Goal: Find specific page/section: Find specific page/section

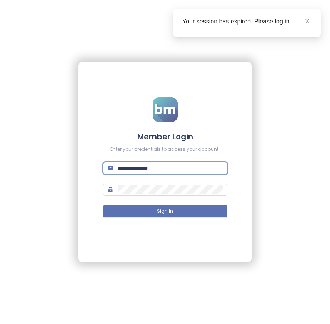
click at [216, 168] on input "text" at bounding box center [170, 168] width 105 height 8
click at [101, 191] on div "Member Login Enter your credentials to access your account. Sign In" at bounding box center [165, 162] width 173 height 200
click at [158, 166] on input "text" at bounding box center [170, 168] width 105 height 8
paste input "**********"
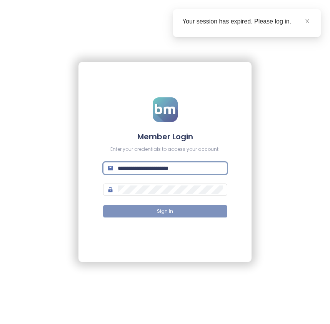
type input "**********"
click at [174, 209] on button "Sign In" at bounding box center [165, 211] width 124 height 12
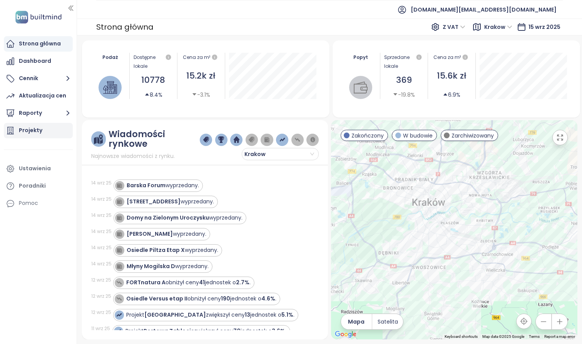
click at [56, 129] on div "Projekty" at bounding box center [38, 130] width 69 height 15
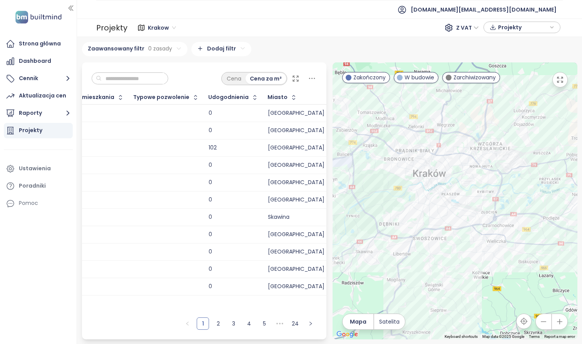
scroll to position [0, 1564]
click at [251, 101] on icon "button" at bounding box center [255, 98] width 8 height 8
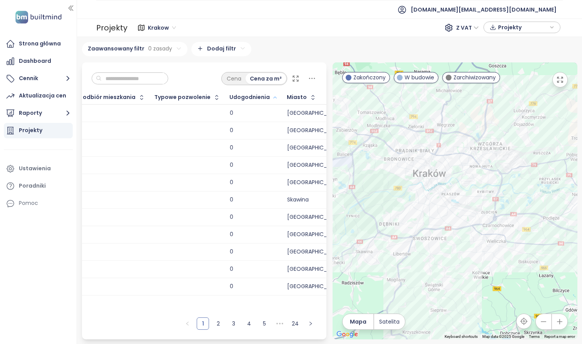
click at [278, 102] on icon "button" at bounding box center [275, 97] width 6 height 9
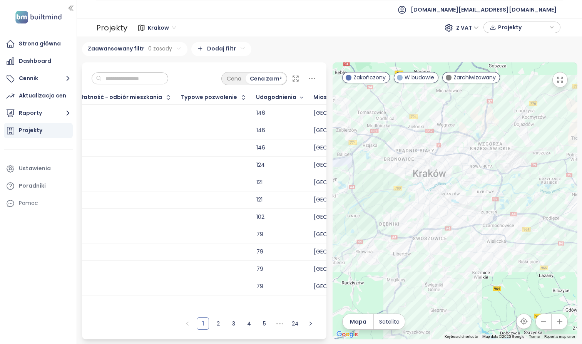
scroll to position [0, 1452]
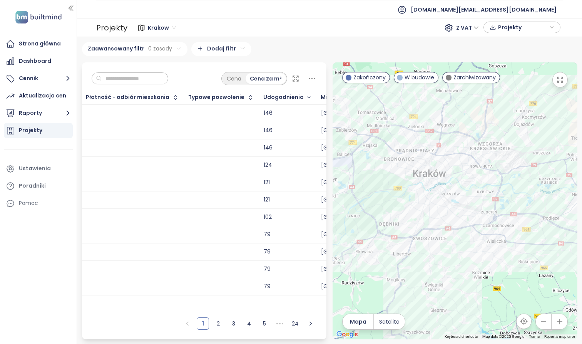
click at [160, 30] on span "Krakow" at bounding box center [162, 28] width 28 height 12
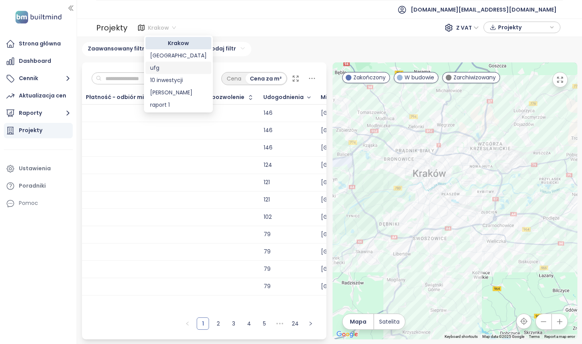
scroll to position [0, 0]
click at [113, 18] on ul "[DOMAIN_NAME][EMAIL_ADDRESS][DOMAIN_NAME]" at bounding box center [329, 9] width 467 height 19
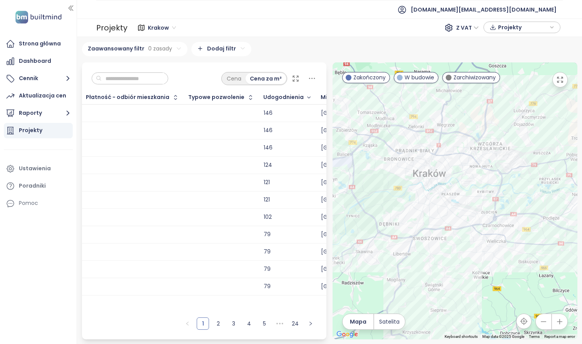
click at [108, 34] on div "Projekty" at bounding box center [111, 27] width 31 height 15
click at [112, 27] on div "Projekty" at bounding box center [111, 27] width 31 height 15
click at [57, 116] on button "Raporty" at bounding box center [38, 113] width 69 height 15
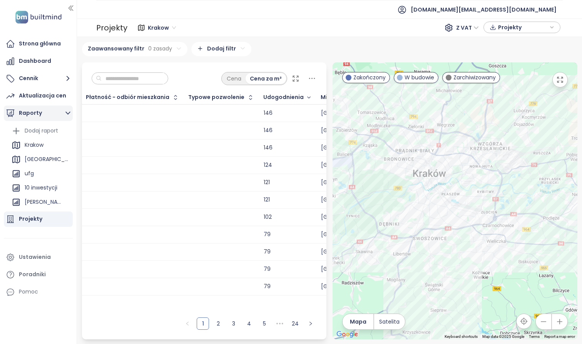
click at [57, 114] on button "Raporty" at bounding box center [38, 113] width 69 height 15
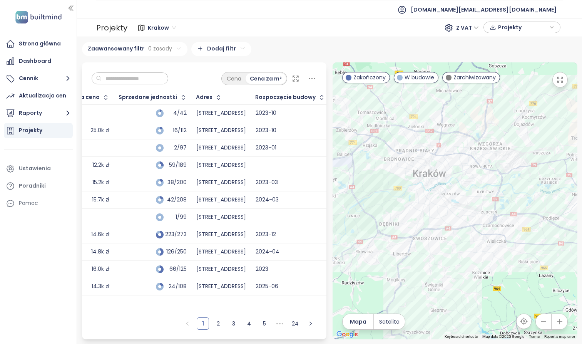
scroll to position [0, 185]
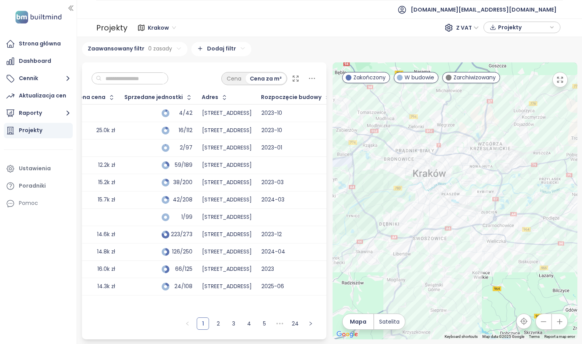
click at [155, 25] on span "Krakow" at bounding box center [162, 28] width 28 height 12
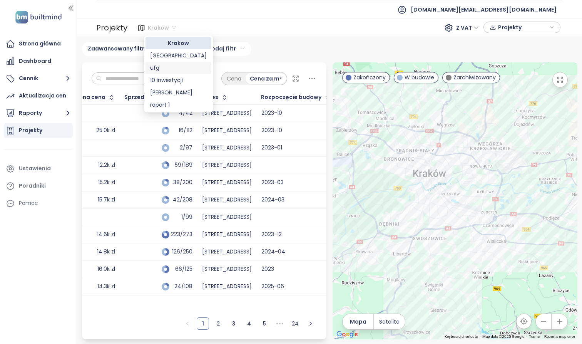
scroll to position [0, 0]
click at [97, 24] on div "Projekty" at bounding box center [111, 27] width 31 height 15
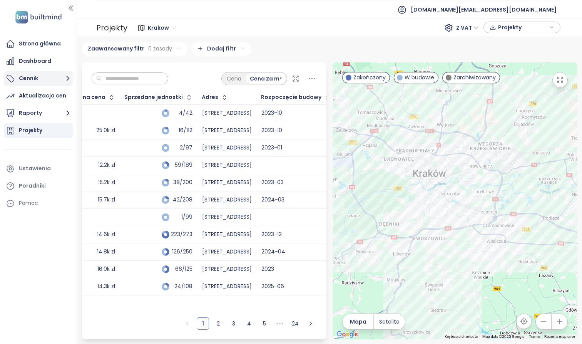
click at [59, 72] on button "Cennik" at bounding box center [38, 78] width 69 height 15
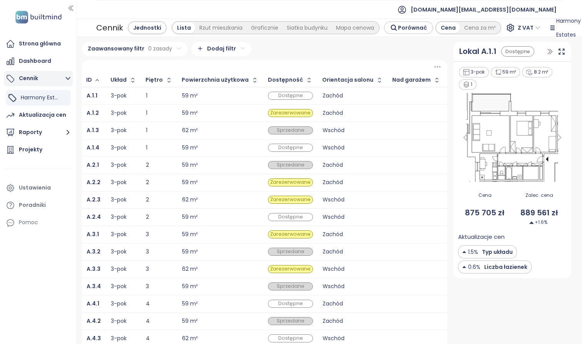
click at [44, 74] on button "Cennik" at bounding box center [38, 78] width 69 height 15
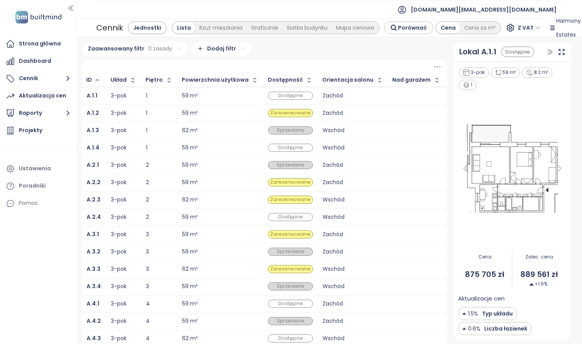
click at [35, 52] on ul "Strona główna Dashboard Cennik Aktualizacja cen Raporty Projekty Ustawienia Por…" at bounding box center [38, 123] width 69 height 175
click at [33, 58] on div "Dashboard" at bounding box center [35, 61] width 32 height 10
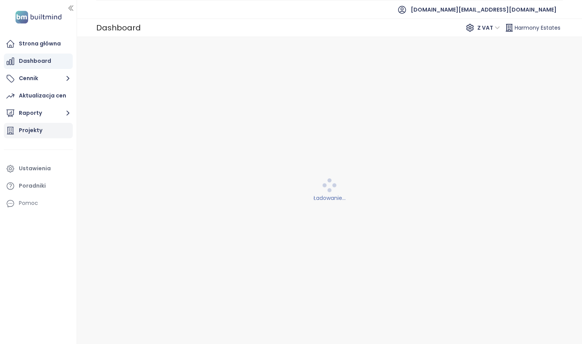
click at [29, 126] on div "Projekty" at bounding box center [30, 131] width 23 height 10
click at [146, 28] on div "Krakow" at bounding box center [162, 28] width 35 height 12
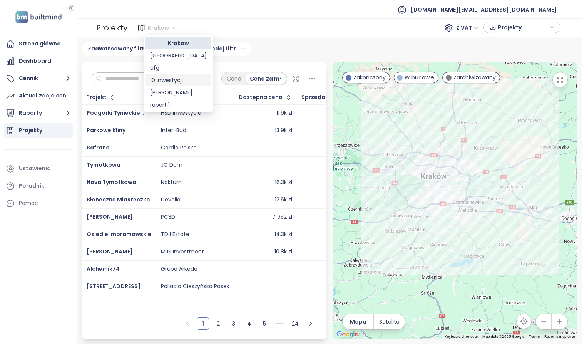
click at [330, 41] on div "Krakow Liczba projektów Area [GEOGRAPHIC_DATA] projektów Area ··· ufg 34 projek…" at bounding box center [329, 190] width 505 height 307
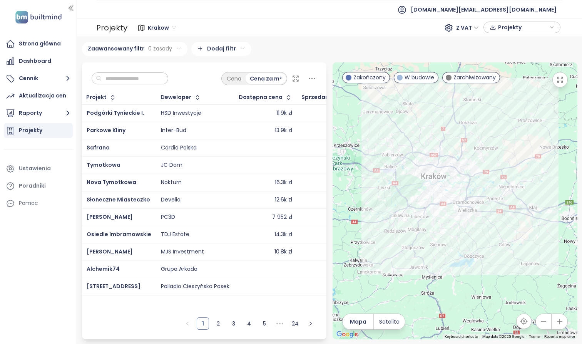
click at [165, 26] on span "Krakow" at bounding box center [162, 28] width 28 height 12
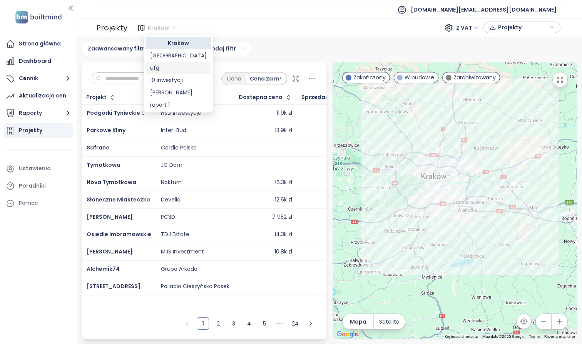
click at [264, 61] on div "Krakow Liczba projektów Area [GEOGRAPHIC_DATA] projektów Area ··· ufg 34 projek…" at bounding box center [330, 190] width 496 height 297
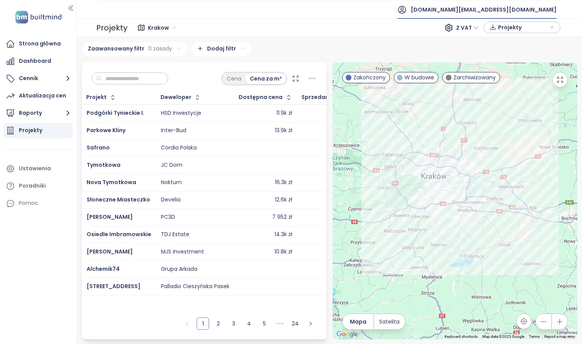
click at [330, 12] on span "[DOMAIN_NAME][EMAIL_ADDRESS][DOMAIN_NAME]" at bounding box center [484, 9] width 146 height 18
click at [330, 30] on li "Wyloguj się" at bounding box center [511, 30] width 90 height 15
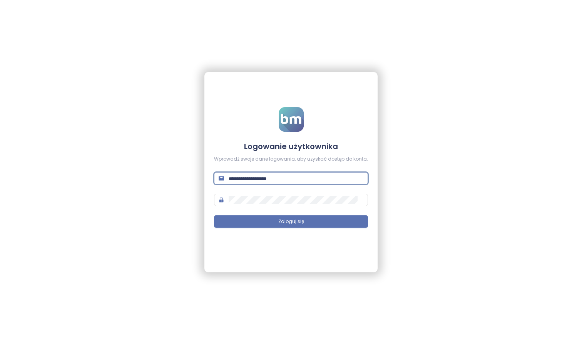
click at [330, 192] on div "Logowanie użytkownika Wprowadź swoje dane logowania, aby uzyskać dostęp do kont…" at bounding box center [291, 172] width 582 height 344
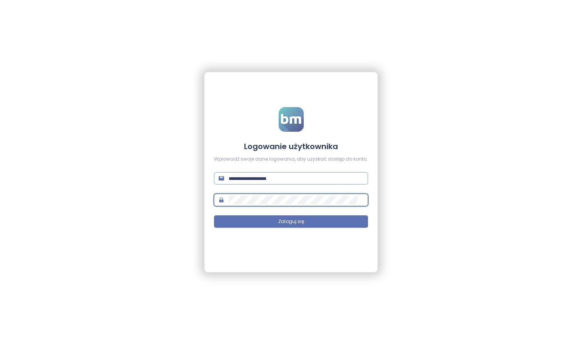
click at [270, 172] on span at bounding box center [291, 178] width 154 height 12
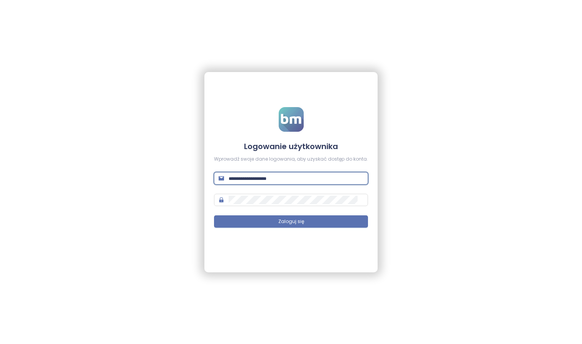
click at [270, 173] on span at bounding box center [291, 178] width 154 height 12
paste input "**********"
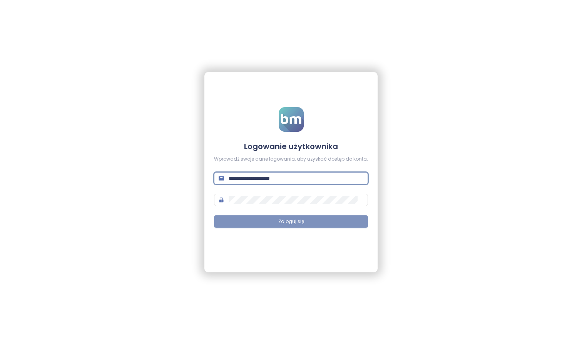
type input "**********"
click at [288, 226] on button "Zaloguj się" at bounding box center [291, 221] width 154 height 12
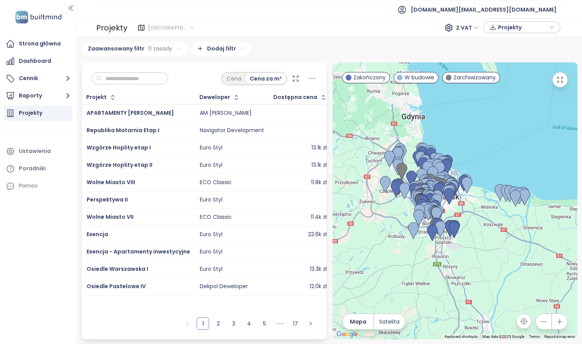
click at [163, 23] on span "[GEOGRAPHIC_DATA]" at bounding box center [171, 28] width 46 height 12
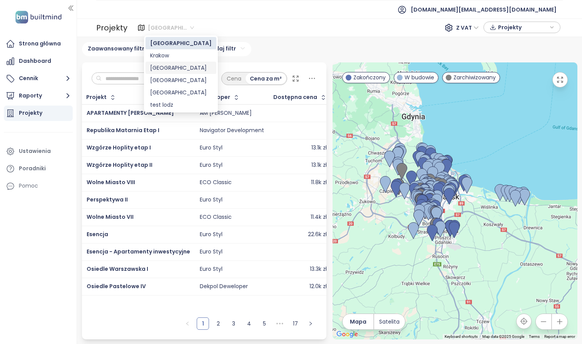
click at [161, 69] on div "[GEOGRAPHIC_DATA]" at bounding box center [181, 68] width 62 height 8
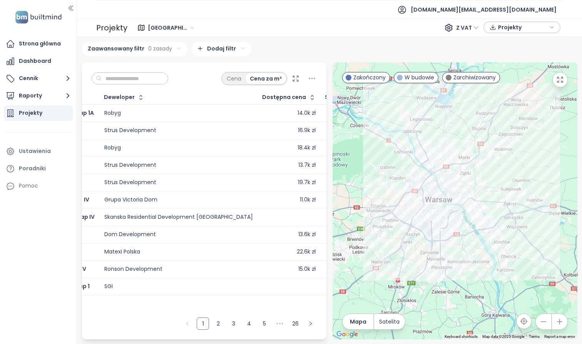
scroll to position [0, 139]
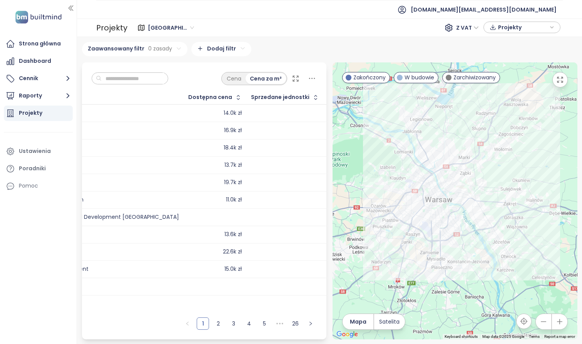
click at [292, 82] on icon at bounding box center [296, 79] width 8 height 8
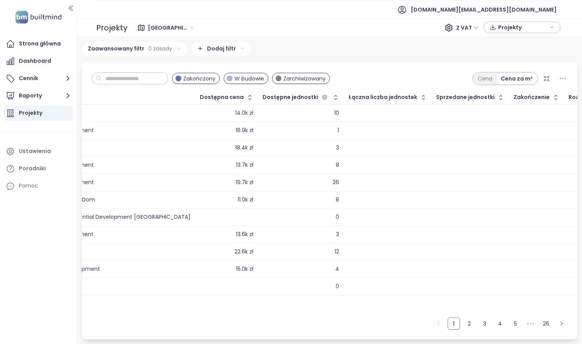
scroll to position [0, 123]
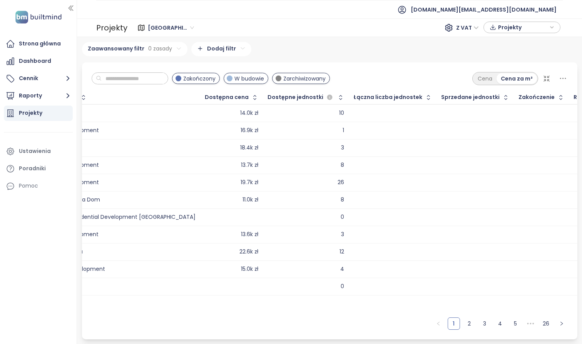
click at [228, 49] on html "Strona główna Dashboard Cennik Raporty Projekty Ustawienia Poradniki Pomoc [DOM…" at bounding box center [291, 172] width 582 height 344
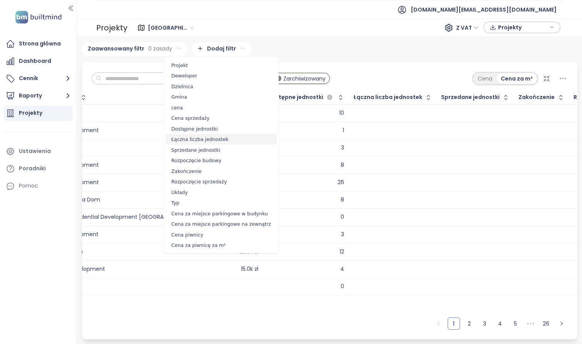
click at [240, 138] on span "Łączna liczba jednostek" at bounding box center [221, 139] width 111 height 11
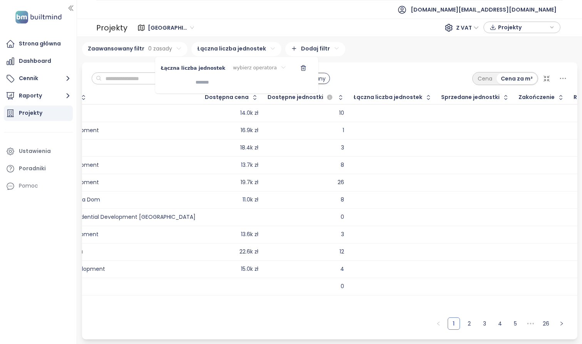
click at [228, 50] on html "Strona główna Dashboard Cennik Raporty Projekty Ustawienia Poradniki Pomoc [DOM…" at bounding box center [291, 172] width 582 height 344
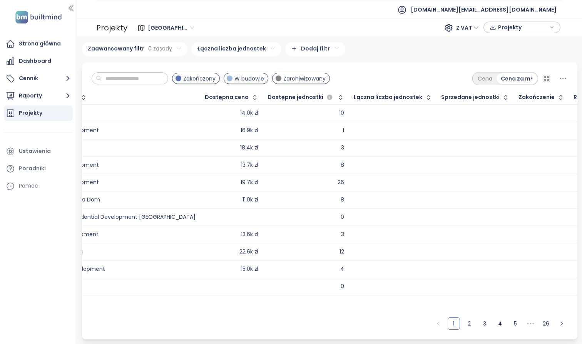
click at [229, 46] on html "Strona główna Dashboard Cennik Raporty Projekty Ustawienia Poradniki Pomoc [DOM…" at bounding box center [291, 172] width 582 height 344
click at [330, 61] on html "Strona główna Dashboard Cennik Raporty Projekty Ustawienia Poradniki Pomoc [DOM…" at bounding box center [291, 172] width 582 height 344
click at [330, 96] on div "Łączna liczba jednostek" at bounding box center [388, 97] width 69 height 5
click at [330, 96] on icon "button" at bounding box center [429, 98] width 8 height 8
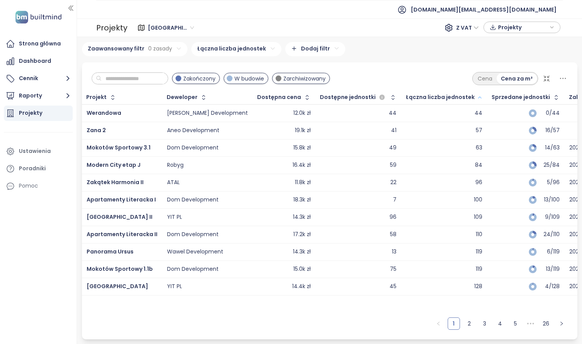
scroll to position [0, 0]
click at [330, 99] on icon "button" at bounding box center [393, 98] width 8 height 8
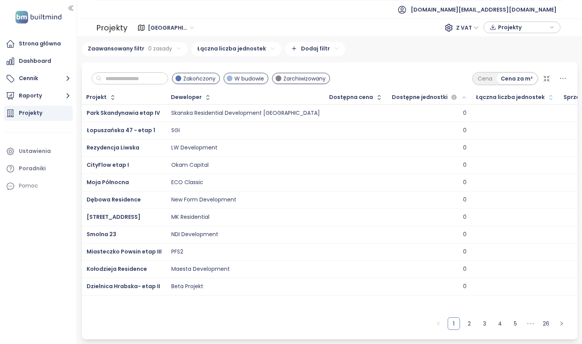
click at [330, 99] on icon "button" at bounding box center [551, 98] width 8 height 8
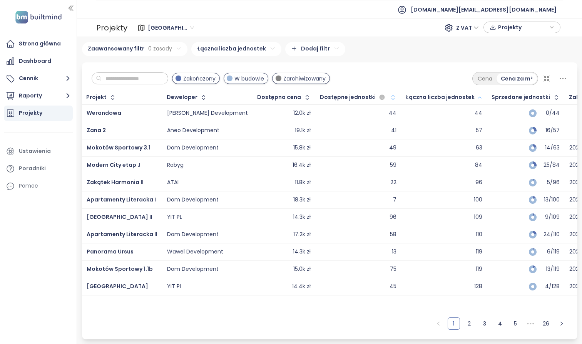
click at [330, 95] on div "Łączna liczba jednostek" at bounding box center [440, 97] width 69 height 5
click at [330, 97] on icon "button" at bounding box center [479, 98] width 3 height 2
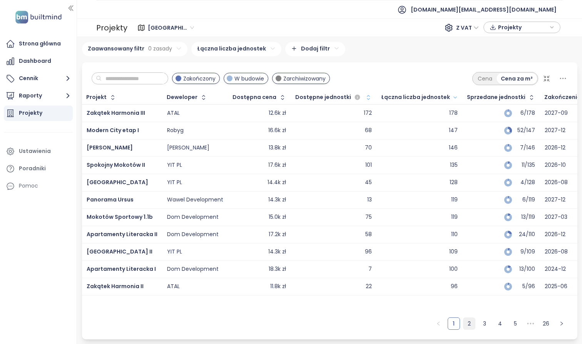
click at [330, 319] on link "2" at bounding box center [470, 324] width 12 height 12
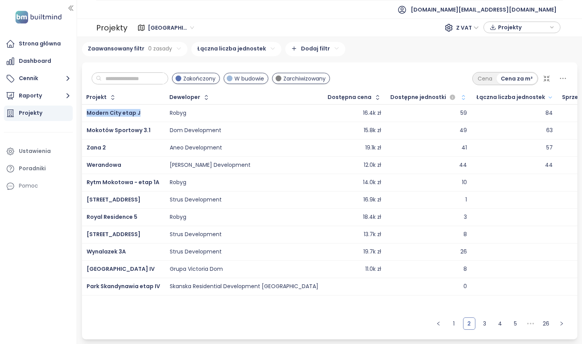
drag, startPoint x: 145, startPoint y: 115, endPoint x: 86, endPoint y: 112, distance: 59.8
click at [86, 112] on td "Modern City etap J" at bounding box center [123, 113] width 83 height 18
copy span "Modern City etap J"
click at [330, 324] on link "3" at bounding box center [485, 324] width 12 height 12
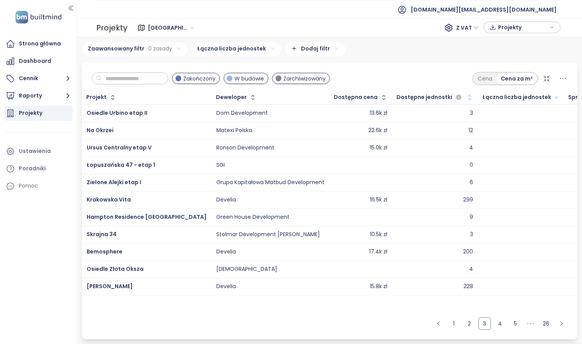
click at [330, 324] on ul "1 2 3 4 5 ••• 26" at bounding box center [500, 327] width 155 height 26
click at [330, 322] on link "2" at bounding box center [470, 324] width 12 height 12
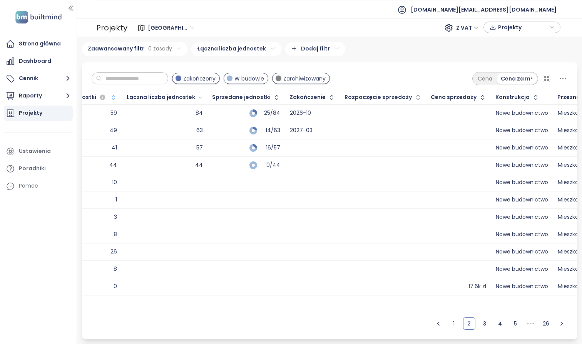
scroll to position [0, 350]
